Goal: Transaction & Acquisition: Purchase product/service

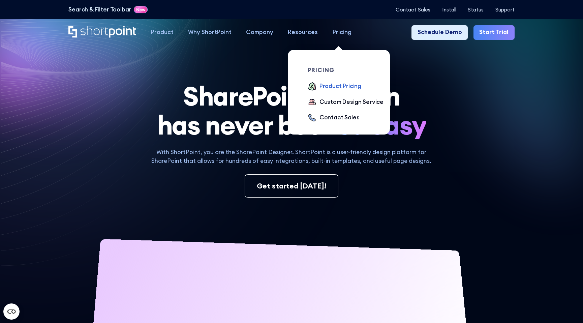
click at [330, 86] on div "Product Pricing" at bounding box center [340, 86] width 42 height 9
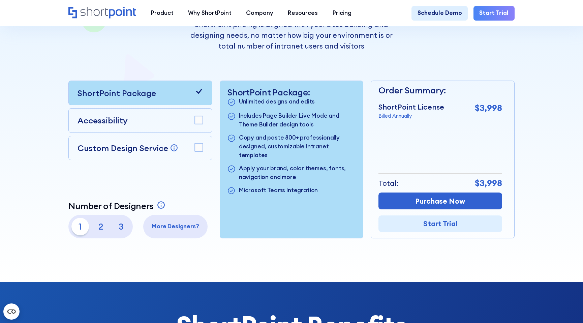
scroll to position [153, 0]
click at [101, 227] on p "2" at bounding box center [101, 226] width 18 height 18
click at [122, 226] on p "3" at bounding box center [121, 226] width 18 height 18
click at [81, 228] on p "1" at bounding box center [80, 226] width 18 height 18
click at [202, 146] on rect at bounding box center [199, 147] width 8 height 8
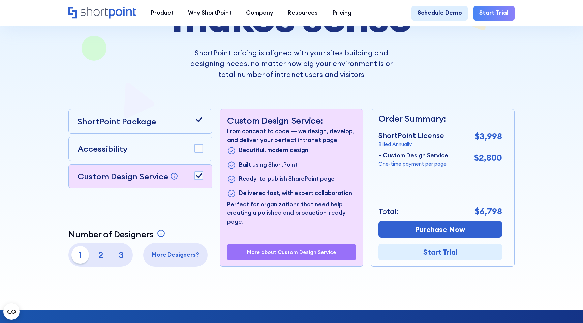
scroll to position [124, 0]
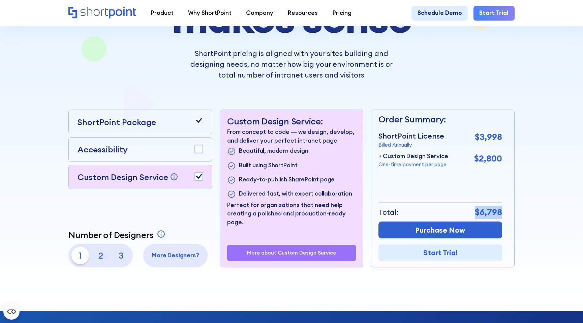
drag, startPoint x: 475, startPoint y: 211, endPoint x: 501, endPoint y: 210, distance: 26.3
click at [501, 211] on p "$6,798" at bounding box center [488, 212] width 27 height 13
copy p "$6,798"
click at [161, 118] on div "ShortPoint Package" at bounding box center [141, 122] width 126 height 12
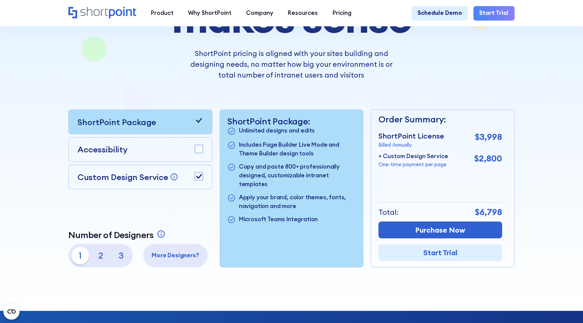
click at [197, 177] on icon at bounding box center [199, 176] width 6 height 5
